Goal: Information Seeking & Learning: Find specific fact

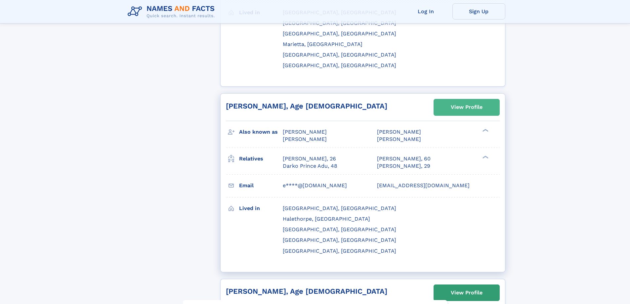
scroll to position [908, 0]
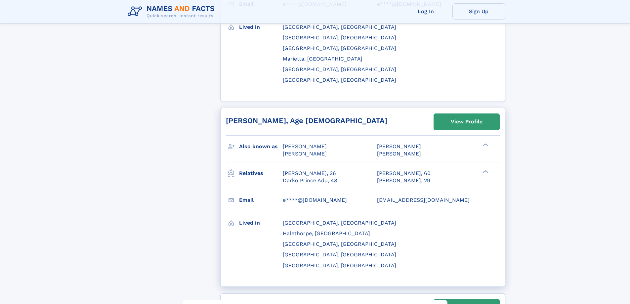
click at [267, 116] on h2 "[PERSON_NAME], Age [DEMOGRAPHIC_DATA]" at bounding box center [306, 120] width 161 height 8
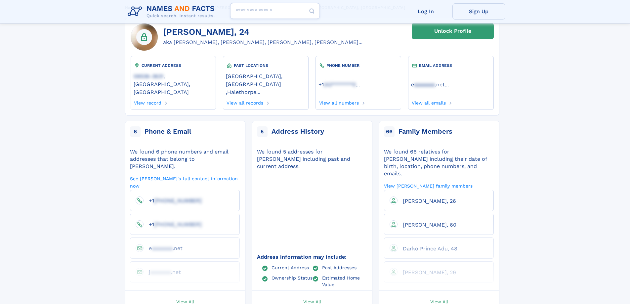
scroll to position [33, 0]
